Goal: Task Accomplishment & Management: Use online tool/utility

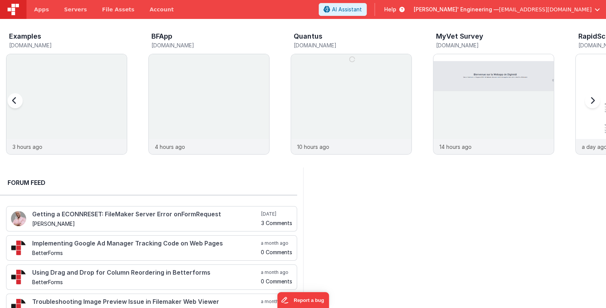
click at [550, 10] on span "[EMAIL_ADDRESS][DOMAIN_NAME]" at bounding box center [545, 10] width 93 height 8
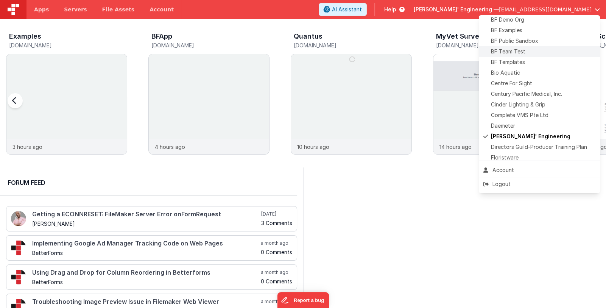
scroll to position [75, 0]
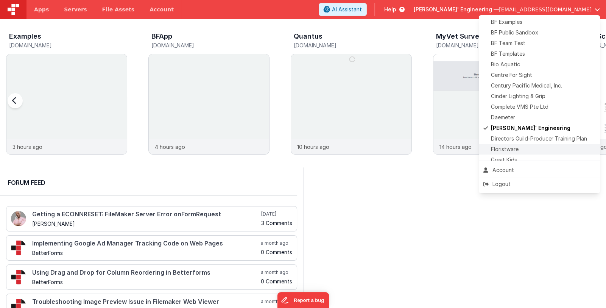
click at [523, 147] on div "Floristware" at bounding box center [540, 149] width 112 height 8
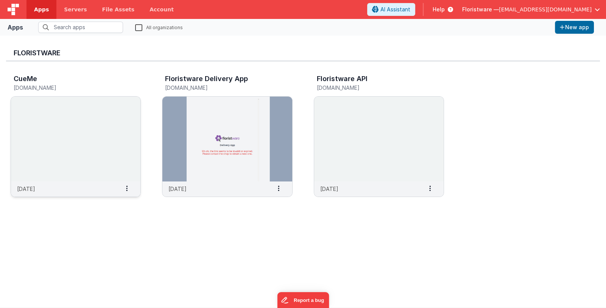
click at [75, 145] on img at bounding box center [76, 139] width 130 height 85
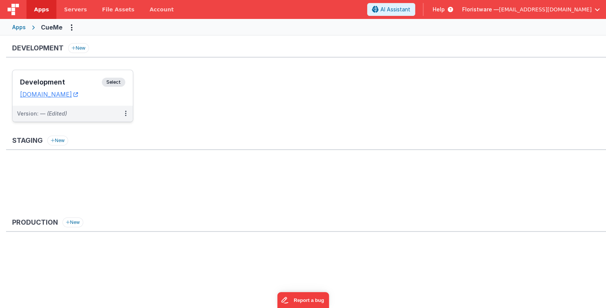
click at [82, 79] on h3 "Development" at bounding box center [61, 82] width 82 height 8
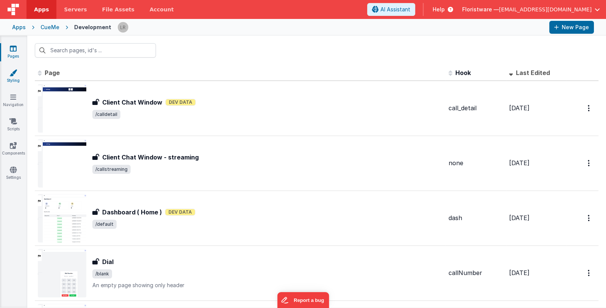
click at [13, 73] on icon at bounding box center [13, 73] width 8 height 8
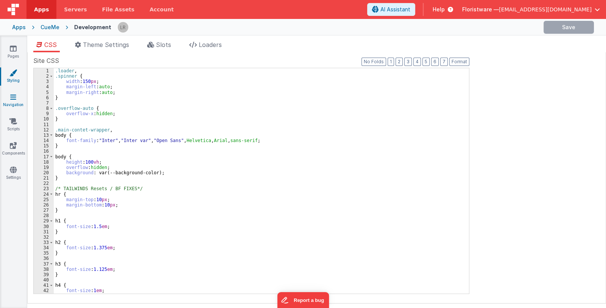
click at [14, 99] on icon at bounding box center [13, 97] width 6 height 8
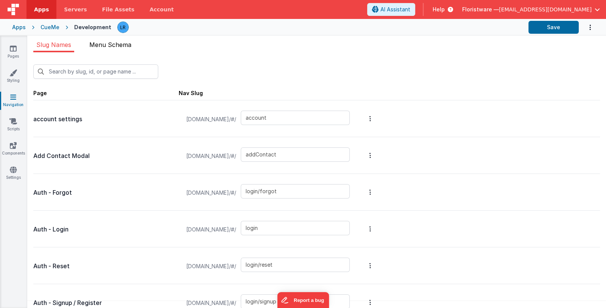
click at [109, 42] on span "Menu Schema" at bounding box center [110, 45] width 42 height 8
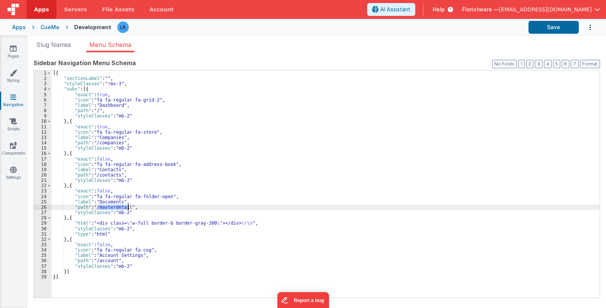
drag, startPoint x: 97, startPoint y: 206, endPoint x: 127, endPoint y: 206, distance: 29.5
click at [127, 206] on div "[{ "sectionLabel" : "" , "styleClasses" : "!mx-3" , "subs" : [{ "exact" : true …" at bounding box center [325, 189] width 548 height 238
click at [101, 207] on div "[{ "sectionLabel" : "" , "styleClasses" : "!mx-3" , "subs" : [{ "exact" : true …" at bounding box center [325, 183] width 548 height 227
drag, startPoint x: 98, startPoint y: 206, endPoint x: 128, endPoint y: 208, distance: 30.0
click at [128, 208] on div "[{ "sectionLabel" : "" , "styleClasses" : "!mx-3" , "subs" : [{ "exact" : true …" at bounding box center [325, 189] width 548 height 238
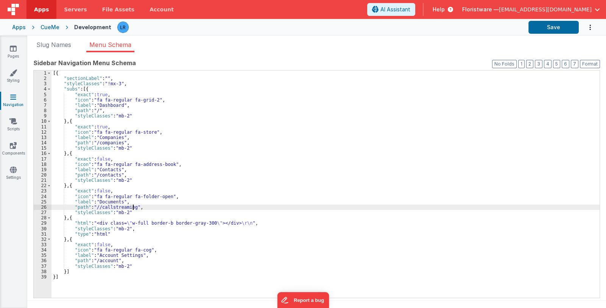
click at [100, 208] on div "[{ "sectionLabel" : "" , "styleClasses" : "!mx-3" , "subs" : [{ "exact" : true …" at bounding box center [325, 189] width 548 height 238
drag, startPoint x: 98, startPoint y: 201, endPoint x: 120, endPoint y: 201, distance: 22.7
click at [120, 201] on div "[{ "sectionLabel" : "" , "styleClasses" : "!mx-3" , "subs" : [{ "exact" : true …" at bounding box center [325, 189] width 548 height 238
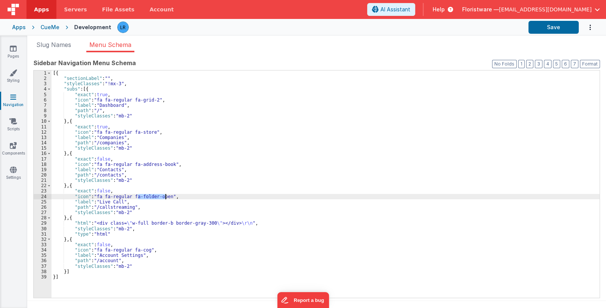
drag, startPoint x: 138, startPoint y: 196, endPoint x: 167, endPoint y: 196, distance: 28.4
click at [167, 196] on div "[{ "sectionLabel" : "" , "styleClasses" : "!mx-3" , "subs" : [{ "exact" : true …" at bounding box center [325, 189] width 548 height 238
click at [13, 49] on icon at bounding box center [13, 49] width 7 height 8
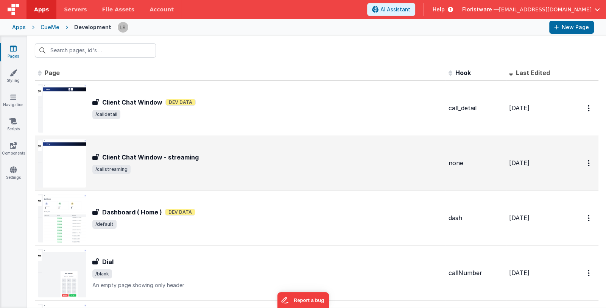
click at [273, 159] on div "Client Chat Window - streaming" at bounding box center [267, 157] width 350 height 9
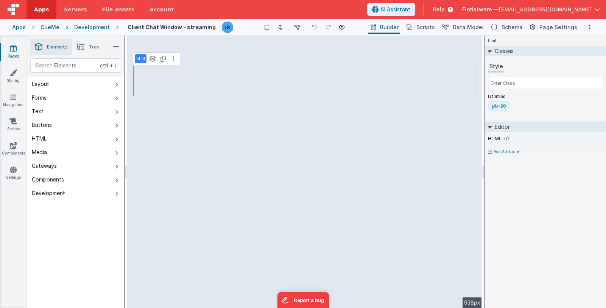
click at [86, 45] on li "Tree" at bounding box center [87, 47] width 31 height 17
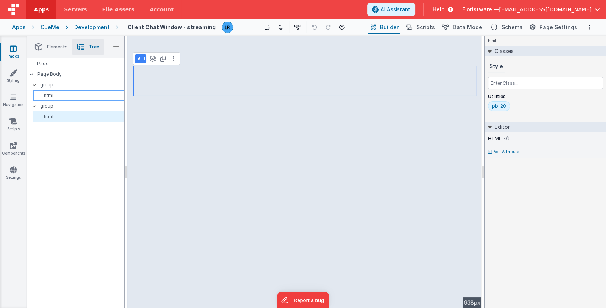
click at [70, 94] on p "html" at bounding box center [79, 95] width 87 height 6
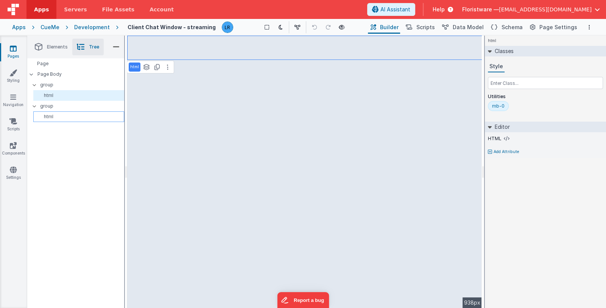
click at [67, 112] on div "html" at bounding box center [78, 116] width 91 height 11
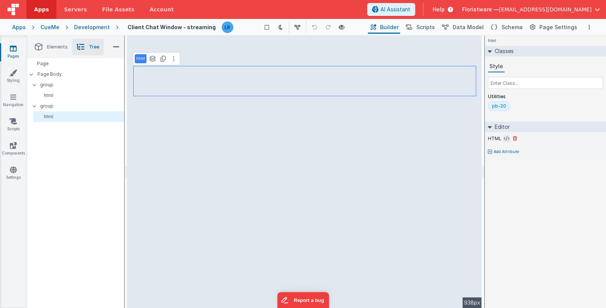
click at [504, 140] on icon at bounding box center [507, 139] width 6 height 6
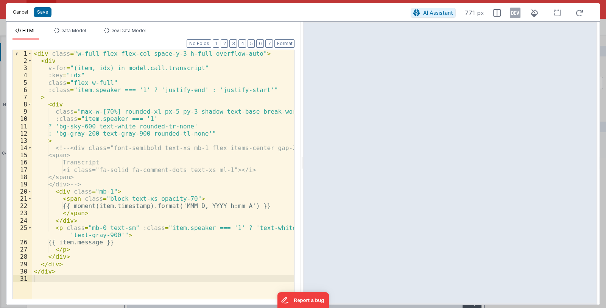
click at [16, 12] on button "Cancel" at bounding box center [20, 12] width 23 height 11
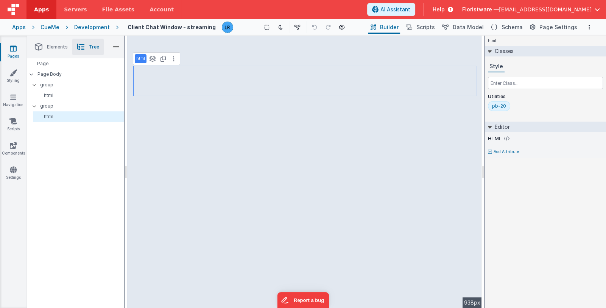
click at [11, 50] on icon at bounding box center [13, 49] width 7 height 8
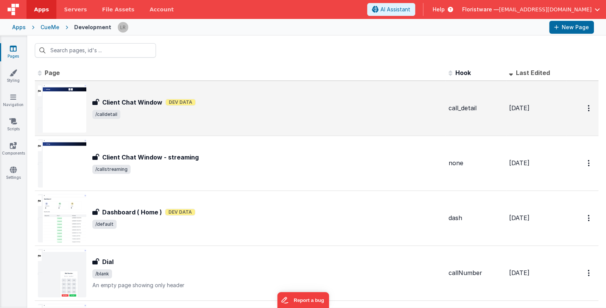
click at [237, 119] on div "Client Chat Window Client Chat Window Dev Data /calldetail" at bounding box center [240, 108] width 405 height 48
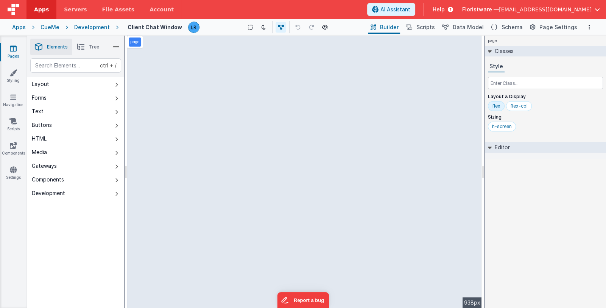
click at [87, 48] on li "Tree" at bounding box center [87, 47] width 31 height 17
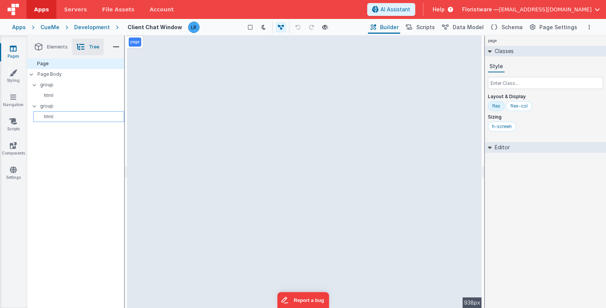
click at [68, 114] on p "html" at bounding box center [79, 117] width 87 height 6
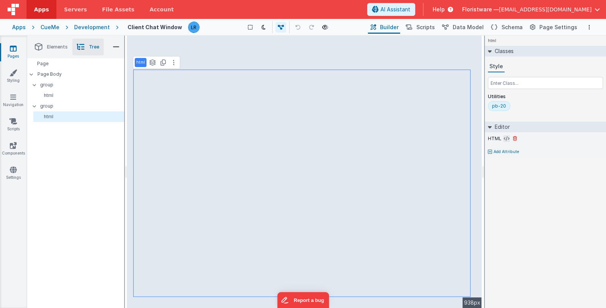
click at [504, 137] on icon at bounding box center [507, 139] width 6 height 6
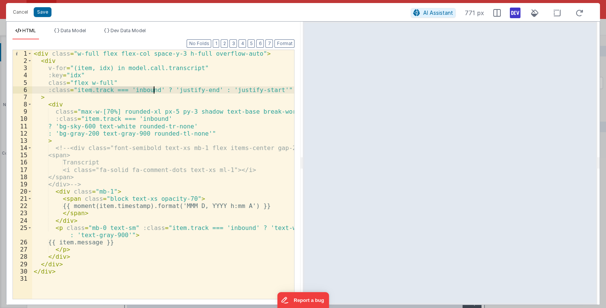
drag, startPoint x: 89, startPoint y: 90, endPoint x: 153, endPoint y: 90, distance: 64.4
click at [153, 90] on div "< div class = "w-full flex flex-col space-y-3 h-full overflow-auto" > < div v-f…" at bounding box center [163, 181] width 262 height 263
click at [15, 12] on button "Cancel" at bounding box center [20, 12] width 23 height 11
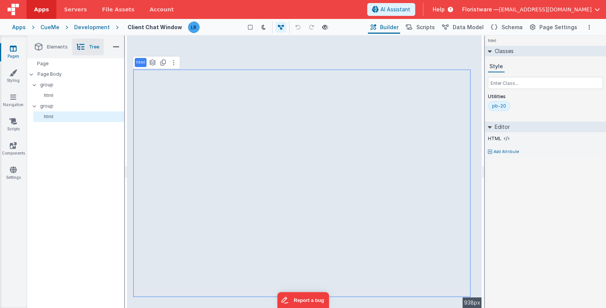
click at [15, 51] on icon at bounding box center [13, 49] width 7 height 8
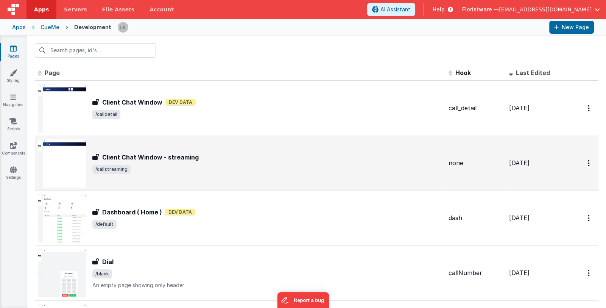
click at [240, 156] on div "Client Chat Window - streaming" at bounding box center [267, 157] width 350 height 9
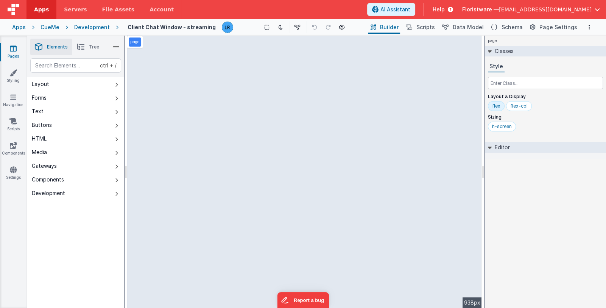
click at [84, 50] on icon at bounding box center [81, 47] width 8 height 11
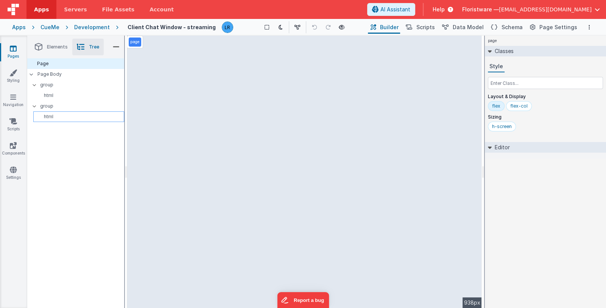
click at [59, 117] on p "html" at bounding box center [79, 117] width 87 height 6
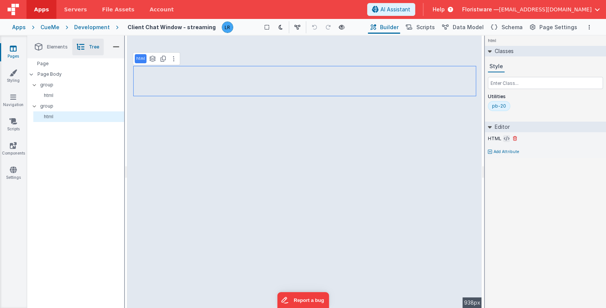
click at [503, 137] on button at bounding box center [506, 138] width 7 height 7
click at [505, 138] on icon at bounding box center [507, 139] width 6 height 6
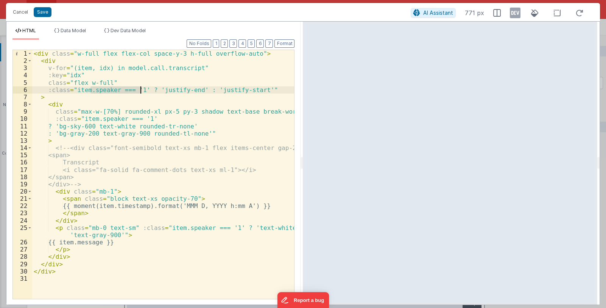
drag, startPoint x: 91, startPoint y: 90, endPoint x: 139, endPoint y: 90, distance: 48.5
click at [140, 89] on div "< div class = "w-full flex flex-col space-y-3 h-full overflow-auto" > < div v-f…" at bounding box center [163, 181] width 262 height 263
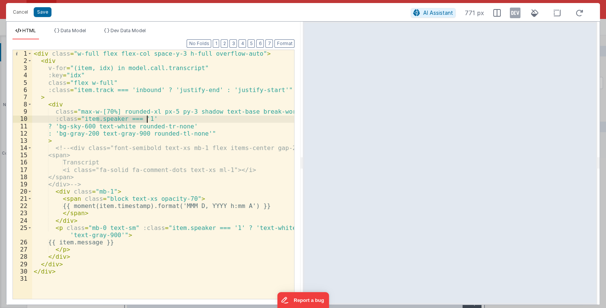
drag, startPoint x: 97, startPoint y: 118, endPoint x: 145, endPoint y: 119, distance: 48.5
click at [145, 119] on div "< div class = "w-full flex flex-col space-y-3 h-full overflow-auto" > < div v-f…" at bounding box center [163, 181] width 262 height 263
click at [156, 189] on div "< div class = "w-full flex flex-col space-y-3 h-full overflow-auto" > < div v-f…" at bounding box center [163, 181] width 262 height 263
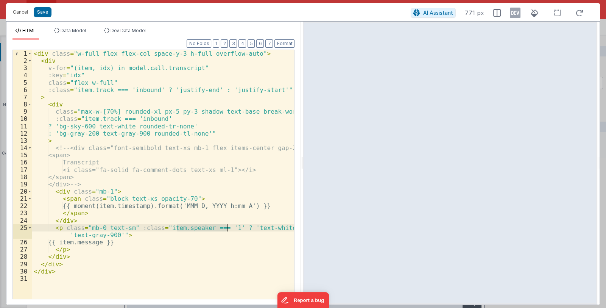
drag, startPoint x: 177, startPoint y: 227, endPoint x: 228, endPoint y: 227, distance: 50.7
click at [228, 227] on div "< div class = "w-full flex flex-col space-y-3 h-full overflow-auto" > < div v-f…" at bounding box center [163, 181] width 262 height 263
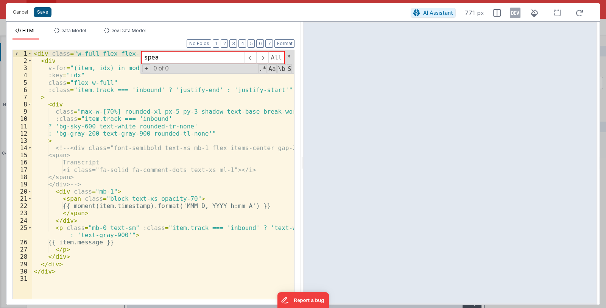
type input "spea"
click at [43, 8] on button "Save" at bounding box center [43, 12] width 18 height 10
